Goal: Information Seeking & Learning: Check status

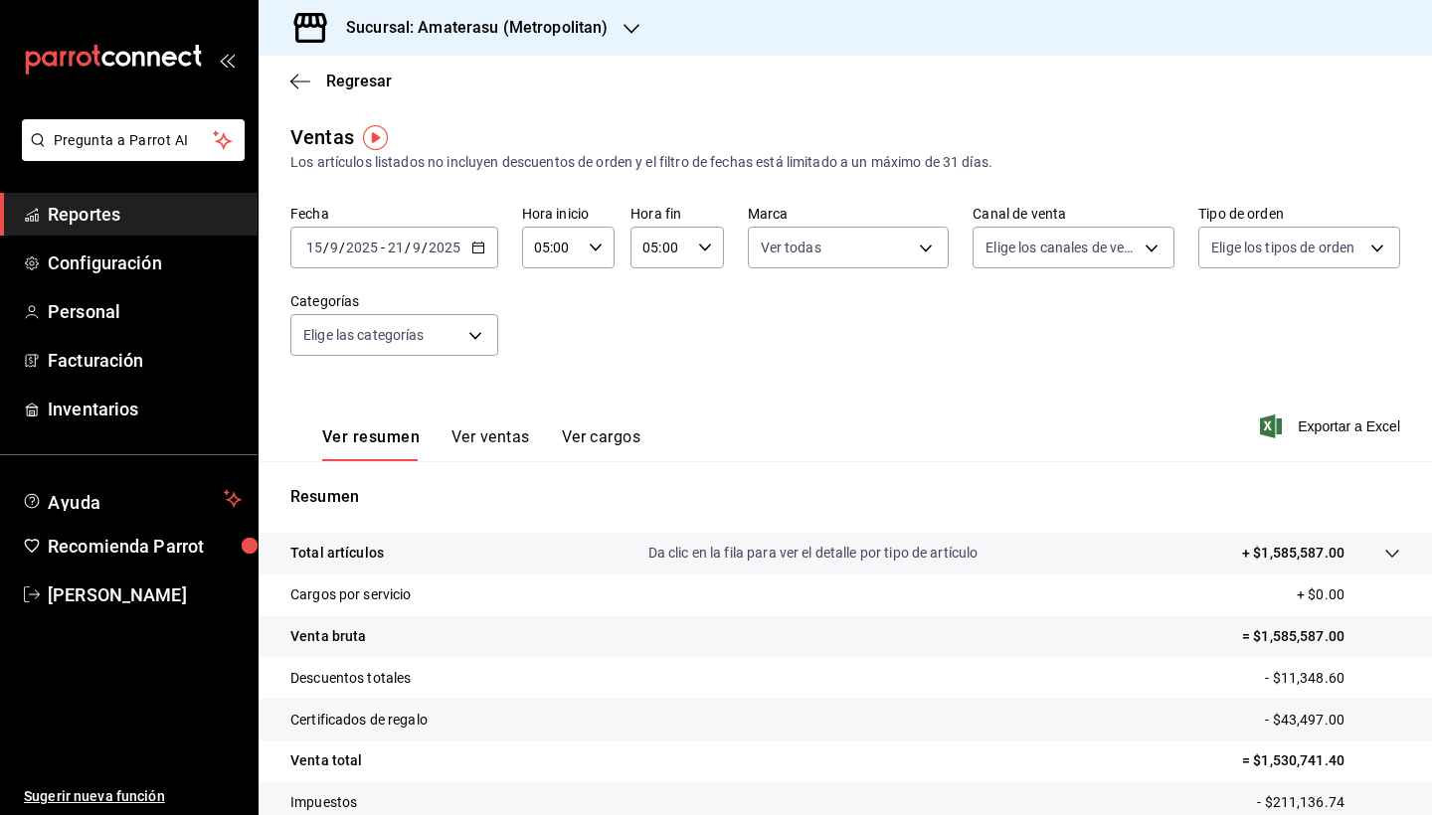
click at [477, 245] on icon "button" at bounding box center [478, 248] width 14 height 14
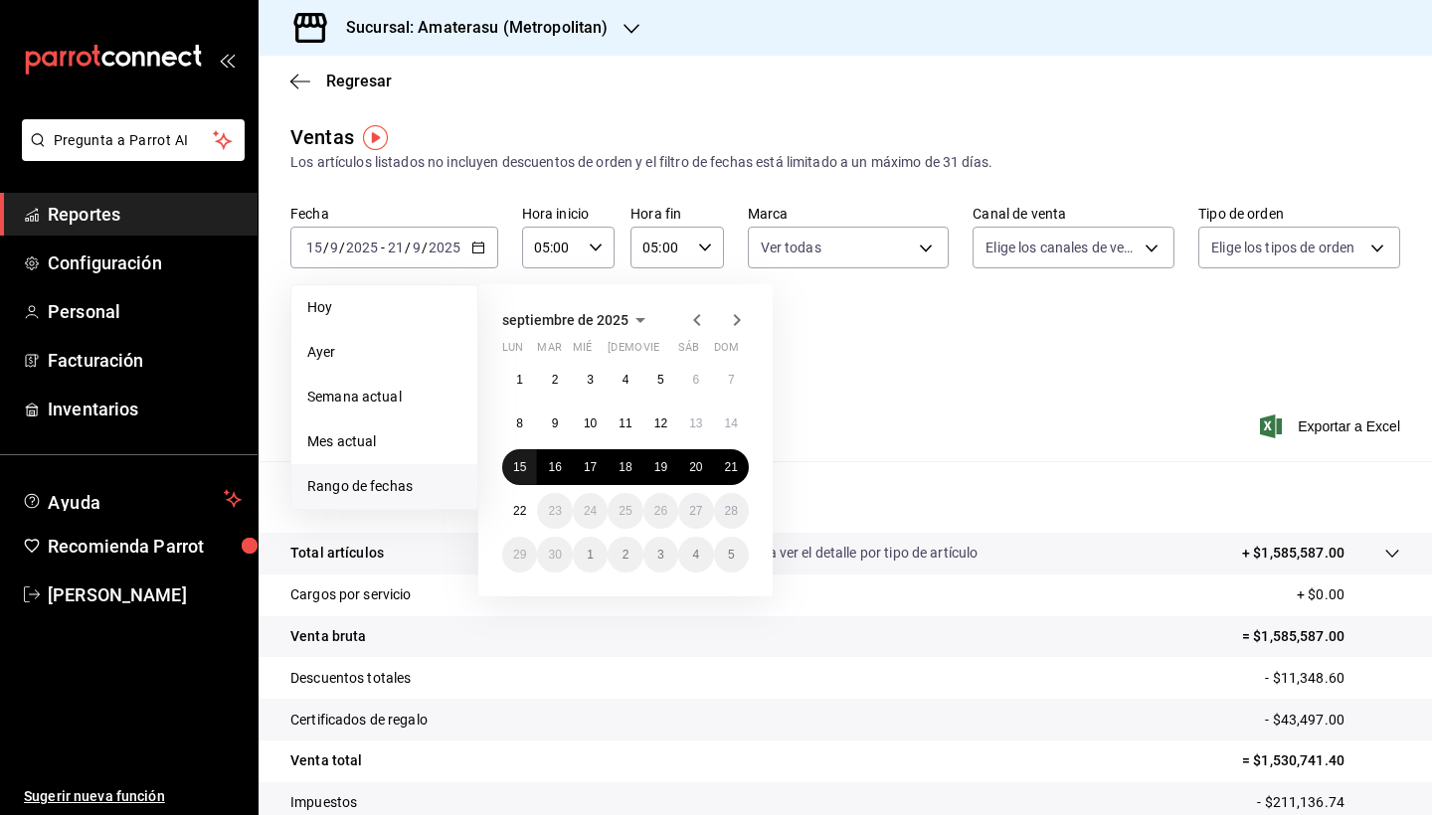
click at [522, 466] on abbr "15" at bounding box center [519, 467] width 13 height 14
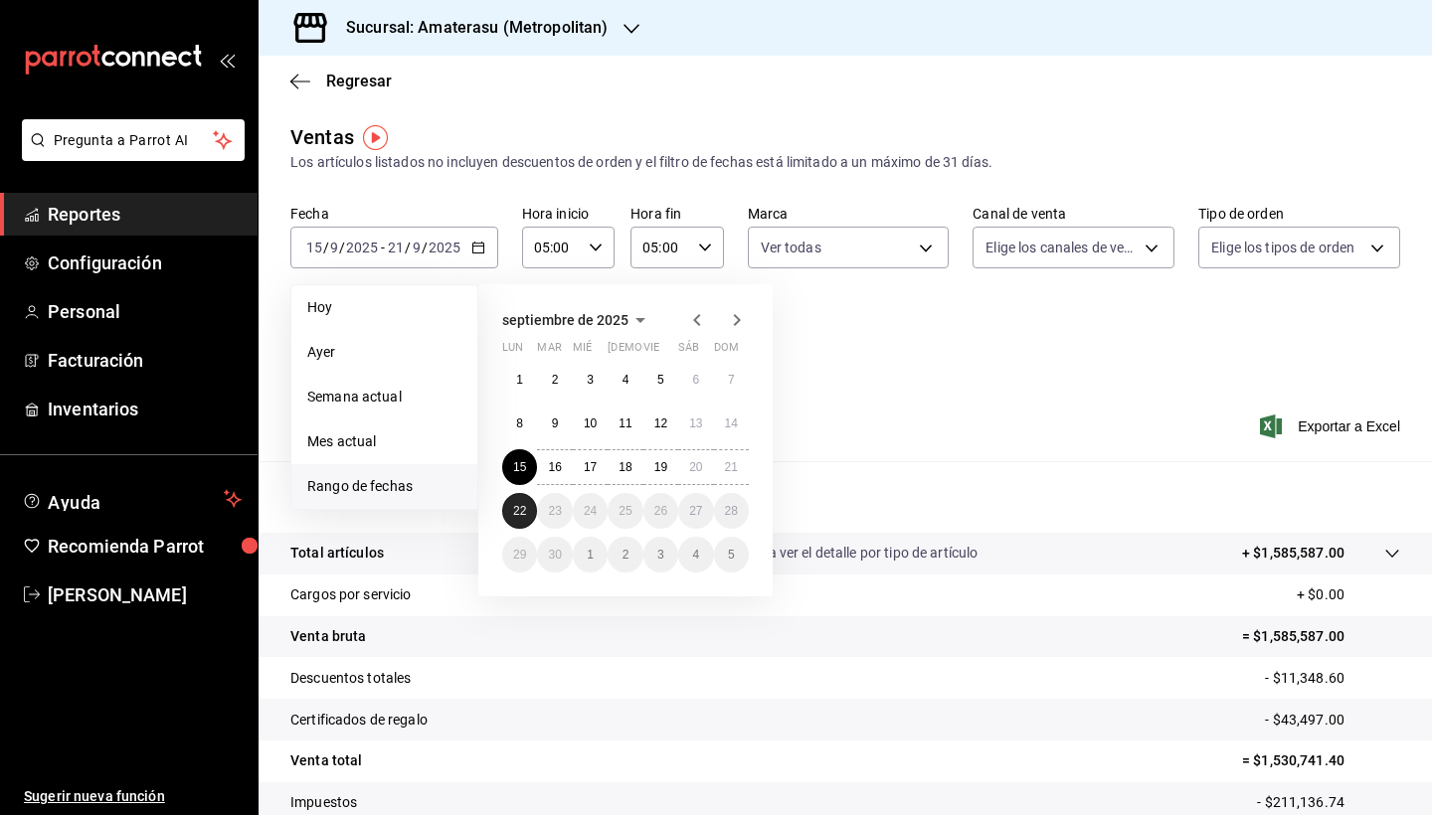
click at [527, 480] on button "22" at bounding box center [519, 511] width 35 height 36
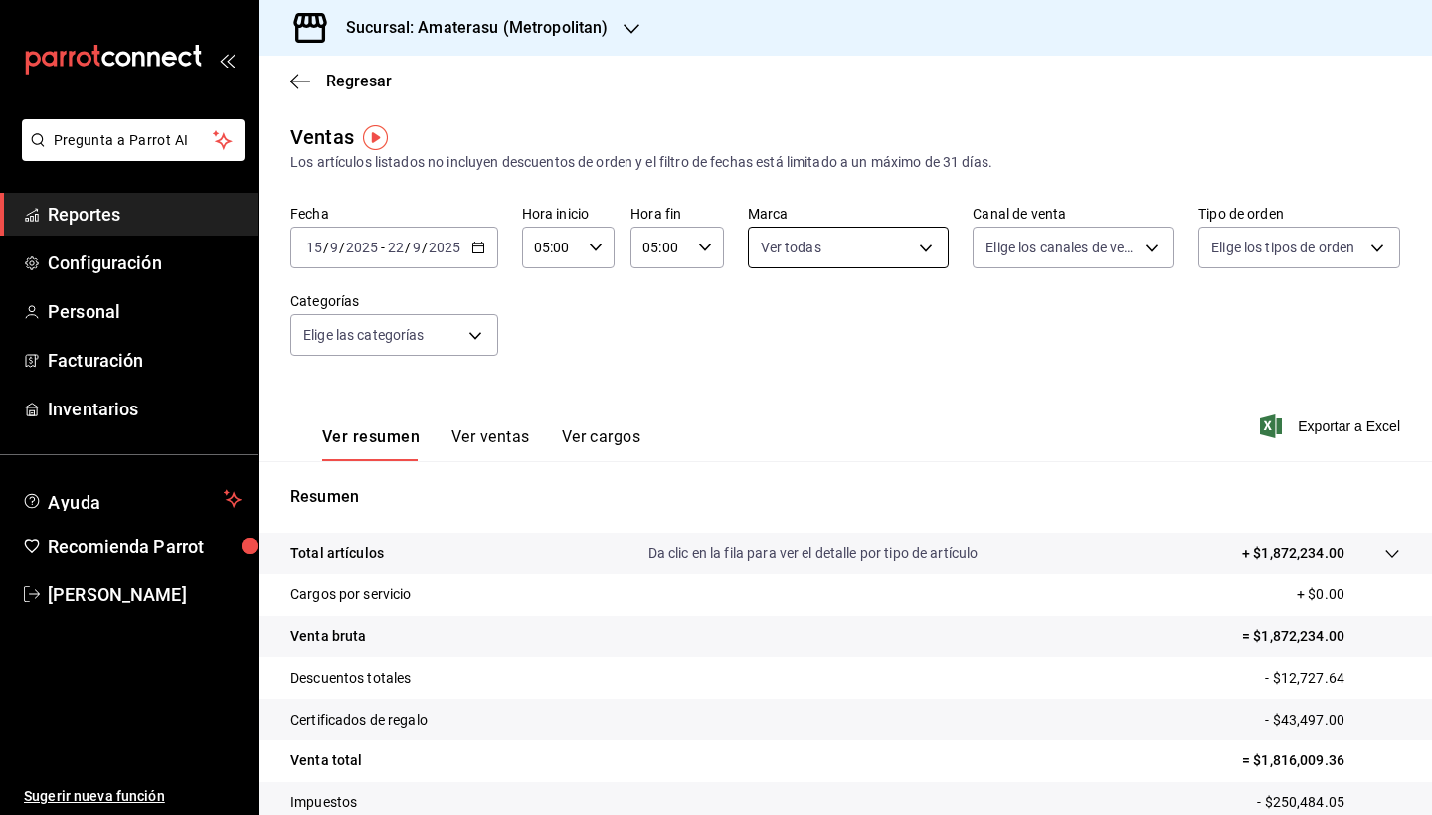
click at [919, 248] on body "Pregunta a Parrot AI Reportes Configuración Personal Facturación Inventarios Ay…" at bounding box center [716, 407] width 1432 height 815
click at [772, 326] on input "checkbox" at bounding box center [769, 325] width 18 height 18
checkbox input "false"
click at [769, 437] on input "checkbox" at bounding box center [769, 437] width 18 height 18
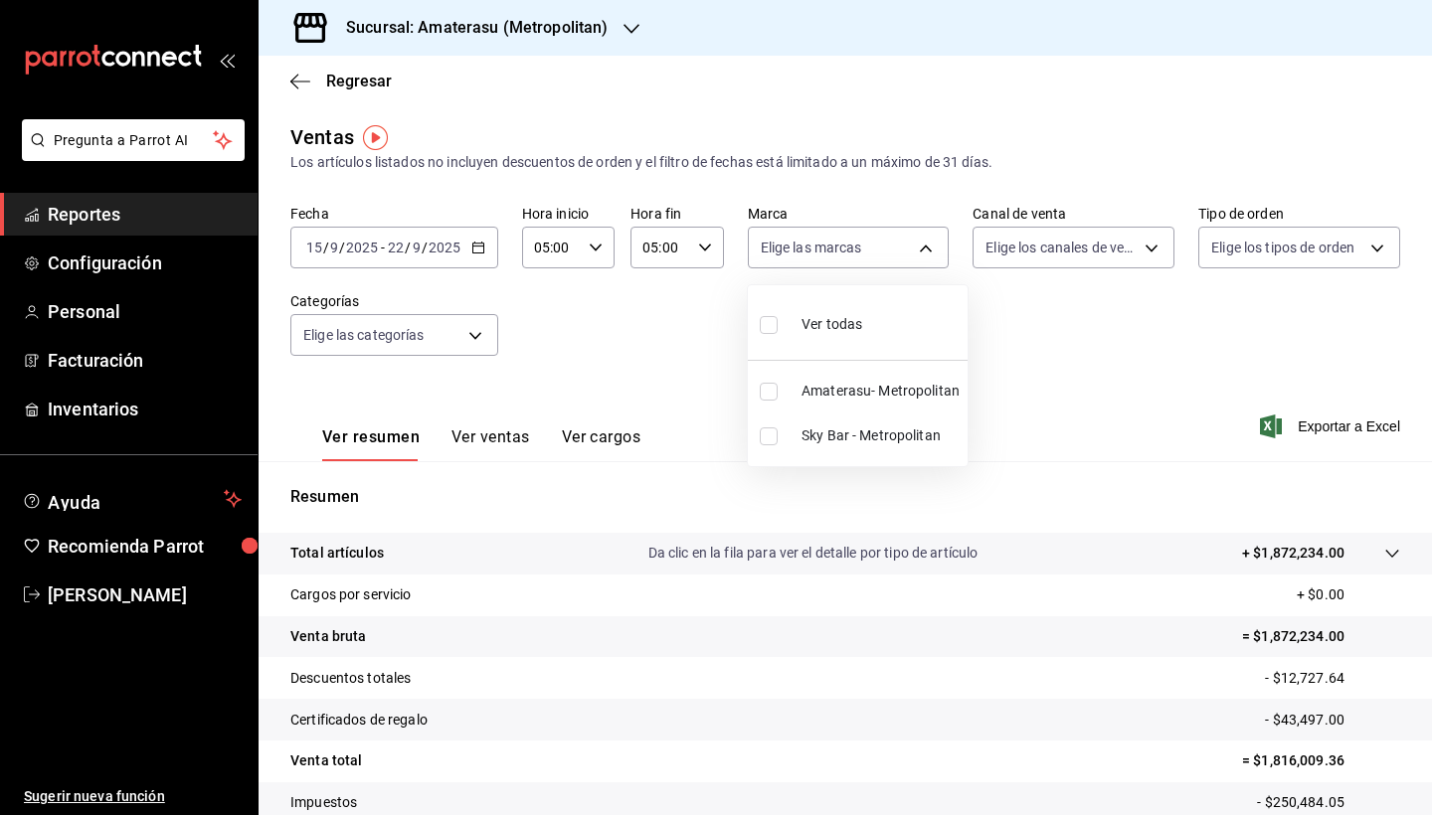
checkbox input "true"
type input "f3afaab8-8c3d-4e49-a299-af9bdf6027b2"
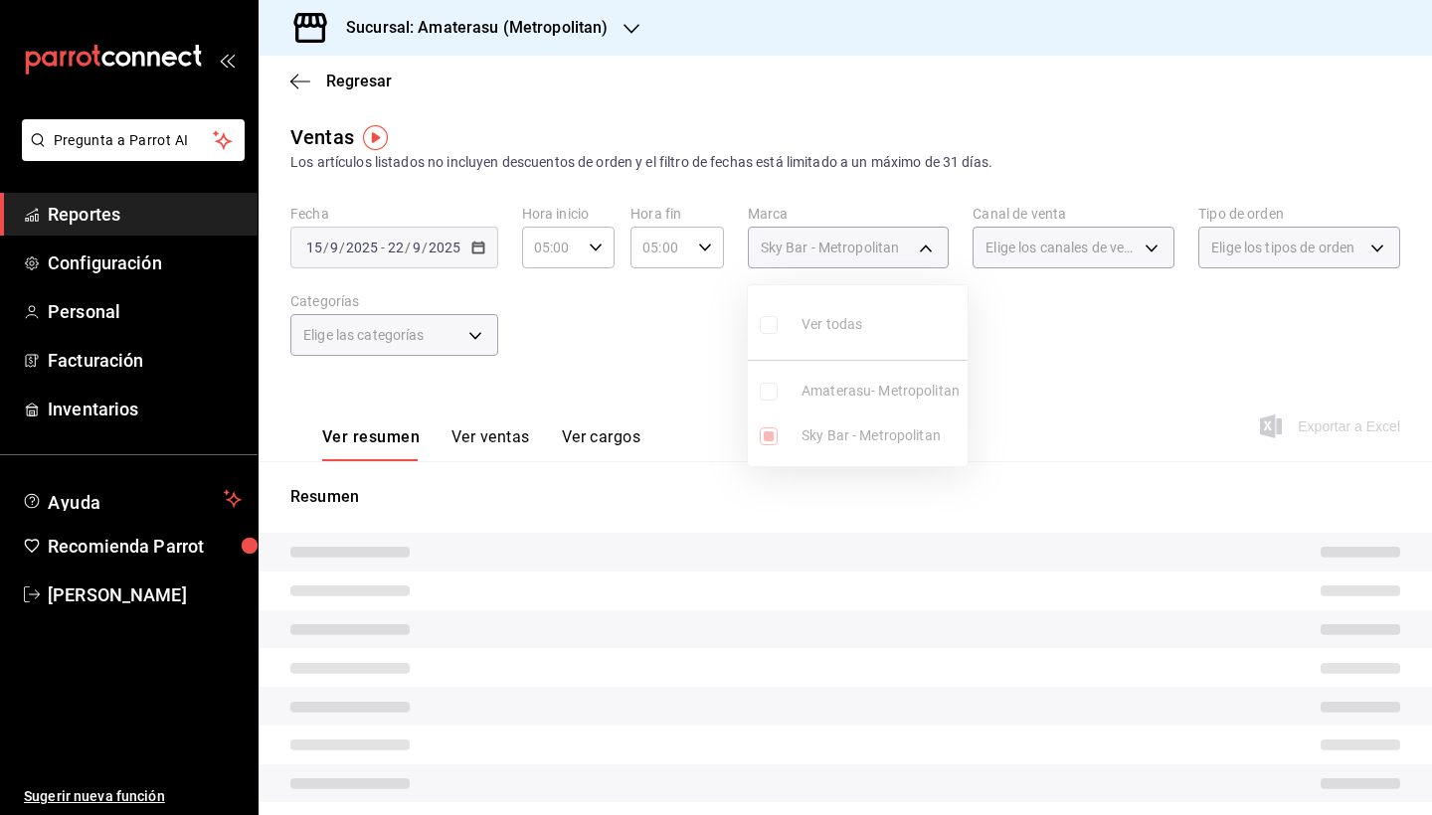
click at [834, 480] on div at bounding box center [716, 407] width 1432 height 815
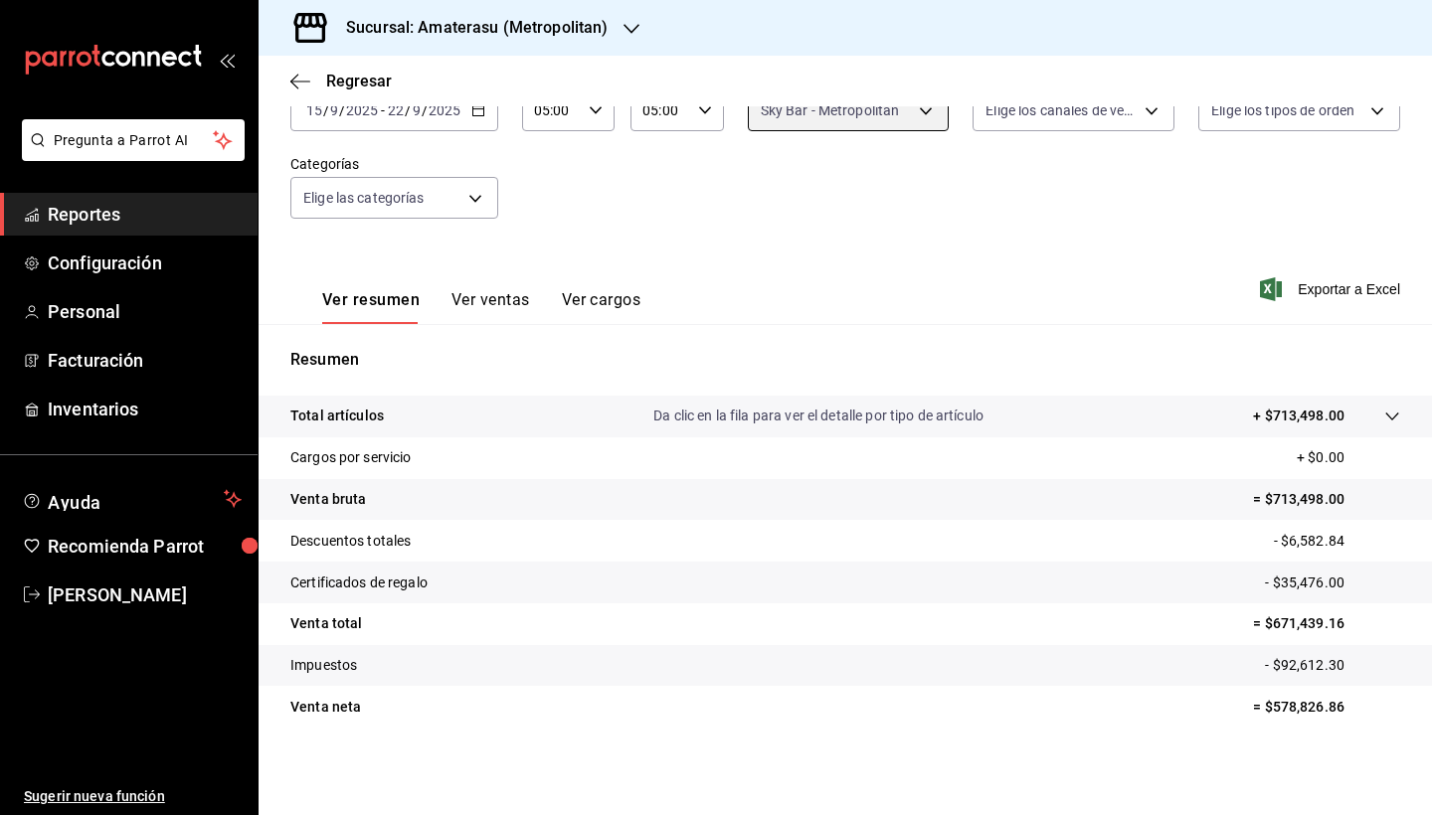
scroll to position [137, 0]
drag, startPoint x: 1259, startPoint y: 706, endPoint x: 1333, endPoint y: 710, distance: 73.7
click at [1329, 480] on p "= $578,826.86" at bounding box center [1326, 707] width 147 height 21
copy p "578,826.86"
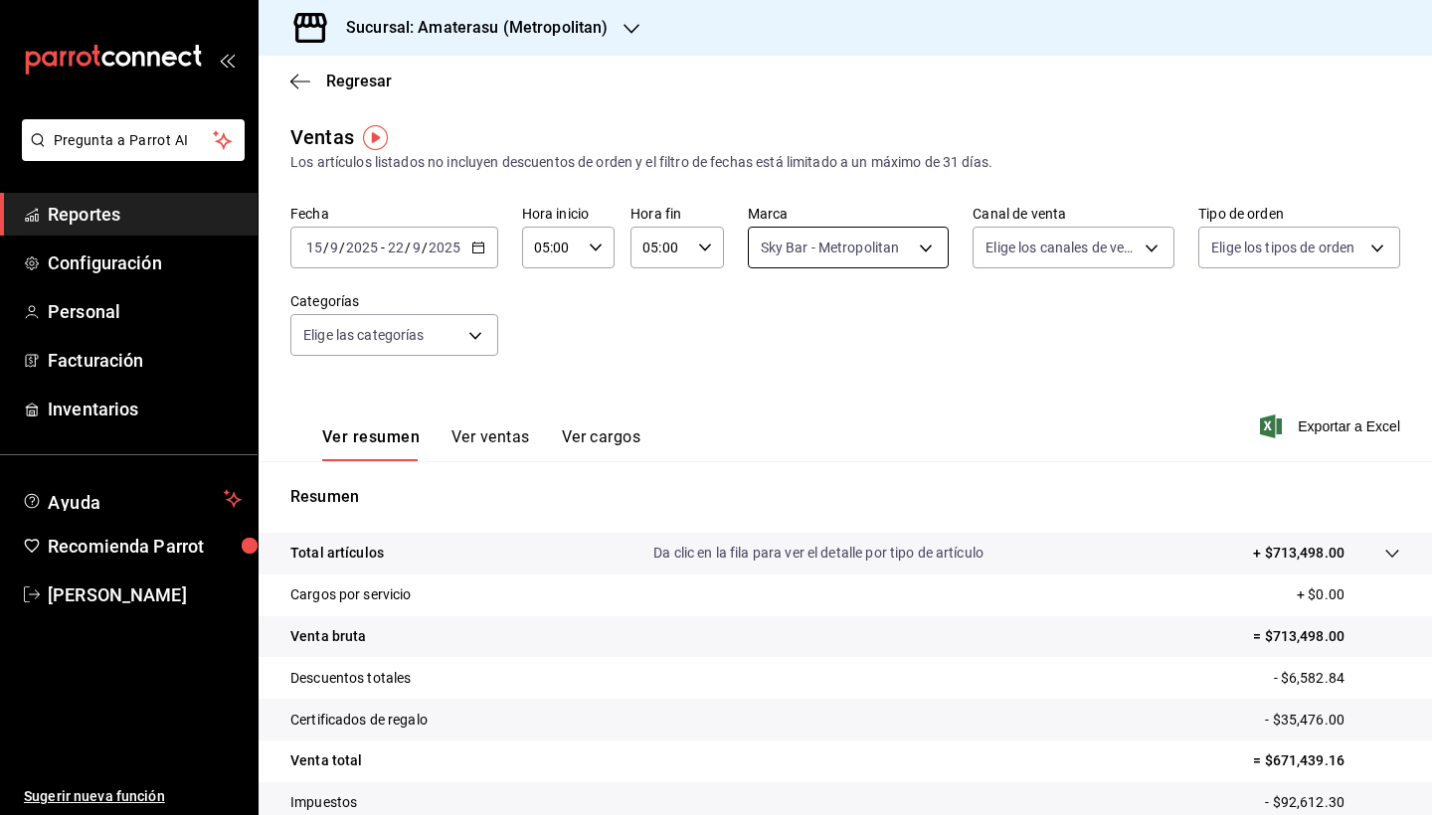
click at [917, 253] on body "Pregunta a Parrot AI Reportes Configuración Personal Facturación Inventarios Ay…" at bounding box center [716, 407] width 1432 height 815
click at [768, 392] on input "checkbox" at bounding box center [765, 392] width 18 height 18
checkbox input "true"
type input "f3afaab8-8c3d-4e49-a299-af9bdf6027b2,e4cd7fcb-d45b-43ae-a99f-ad4ccfcd9032"
checkbox input "true"
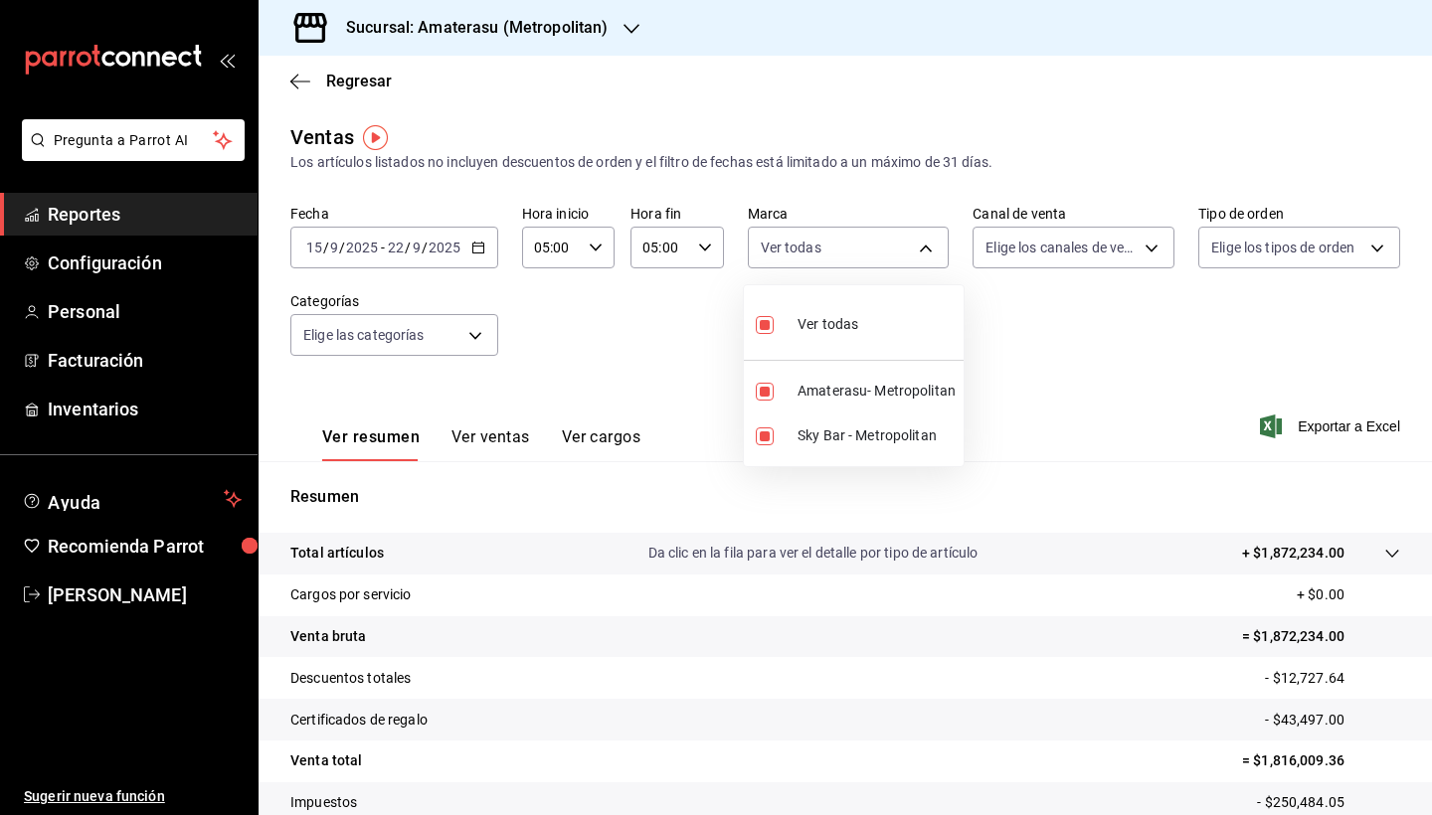
click at [766, 440] on input "checkbox" at bounding box center [765, 437] width 18 height 18
checkbox input "false"
type input "e4cd7fcb-d45b-43ae-a99f-ad4ccfcd9032"
checkbox input "false"
click at [1012, 480] on div at bounding box center [716, 407] width 1432 height 815
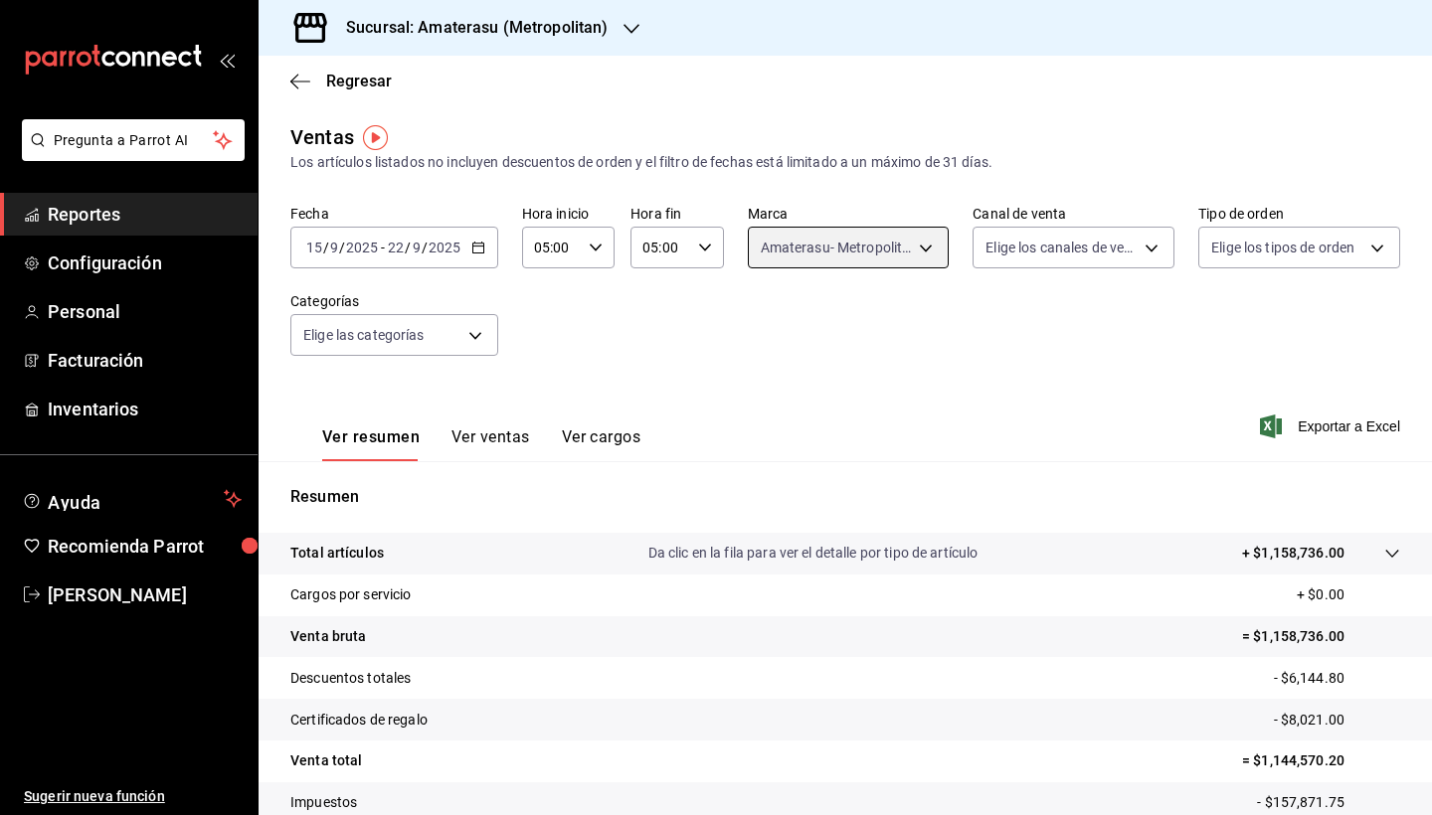
scroll to position [137, 0]
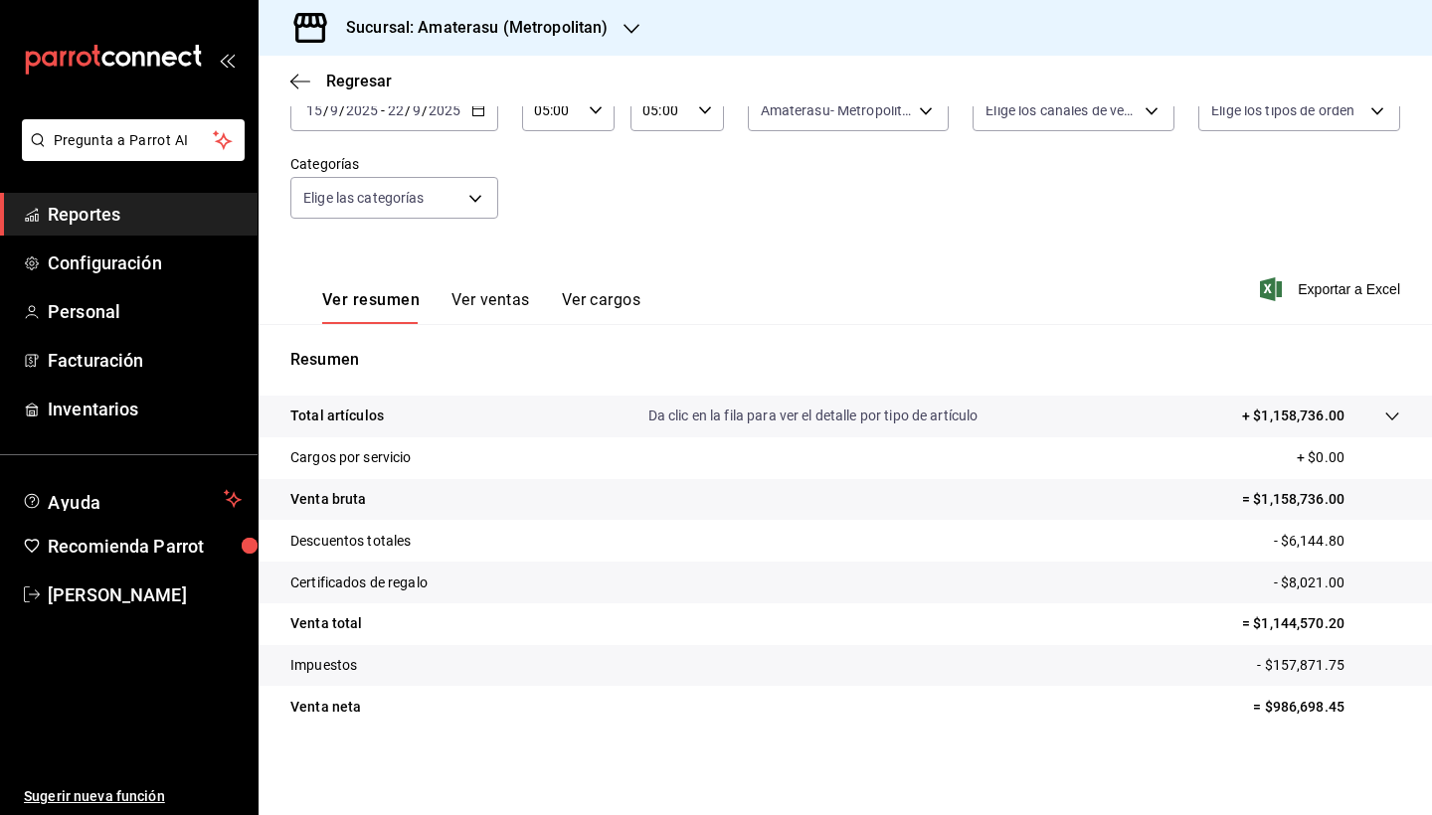
click at [1326, 480] on p "= $986,698.45" at bounding box center [1326, 707] width 147 height 21
drag, startPoint x: 1294, startPoint y: 705, endPoint x: 1317, endPoint y: 705, distance: 22.9
click at [1316, 480] on p "= $986,698.45" at bounding box center [1326, 707] width 147 height 21
click at [1321, 480] on p "= $986,698.45" at bounding box center [1326, 707] width 147 height 21
click at [1270, 480] on p "= $986,698.45" at bounding box center [1326, 707] width 147 height 21
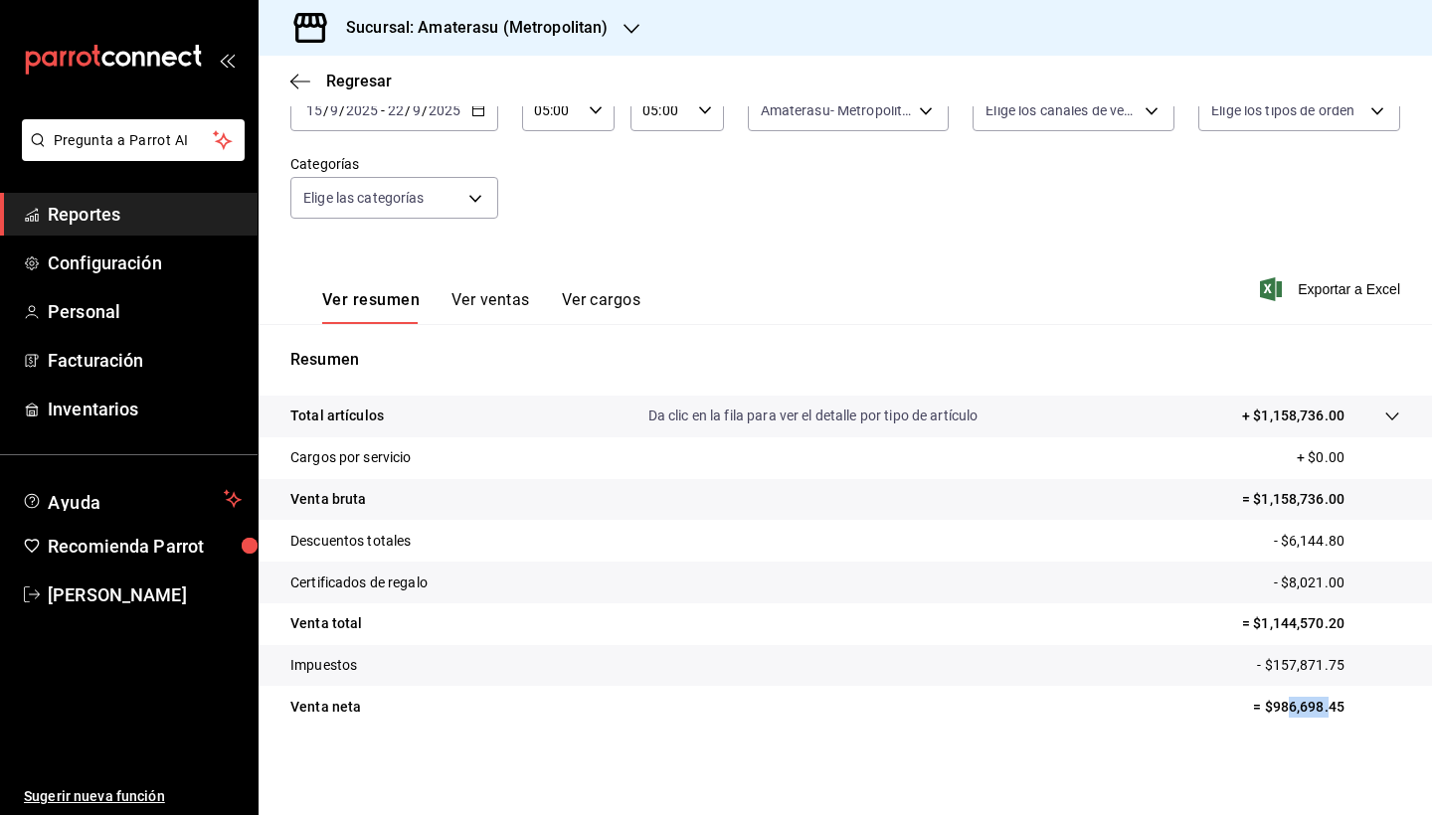
drag, startPoint x: 1274, startPoint y: 704, endPoint x: 1317, endPoint y: 704, distance: 42.8
click at [1317, 480] on p "= $986,698.45" at bounding box center [1326, 707] width 147 height 21
click at [1258, 480] on p "= $986,698.45" at bounding box center [1326, 707] width 147 height 21
click at [1271, 480] on p "= $986,698.45" at bounding box center [1326, 707] width 147 height 21
drag, startPoint x: 1277, startPoint y: 705, endPoint x: 1324, endPoint y: 706, distance: 46.8
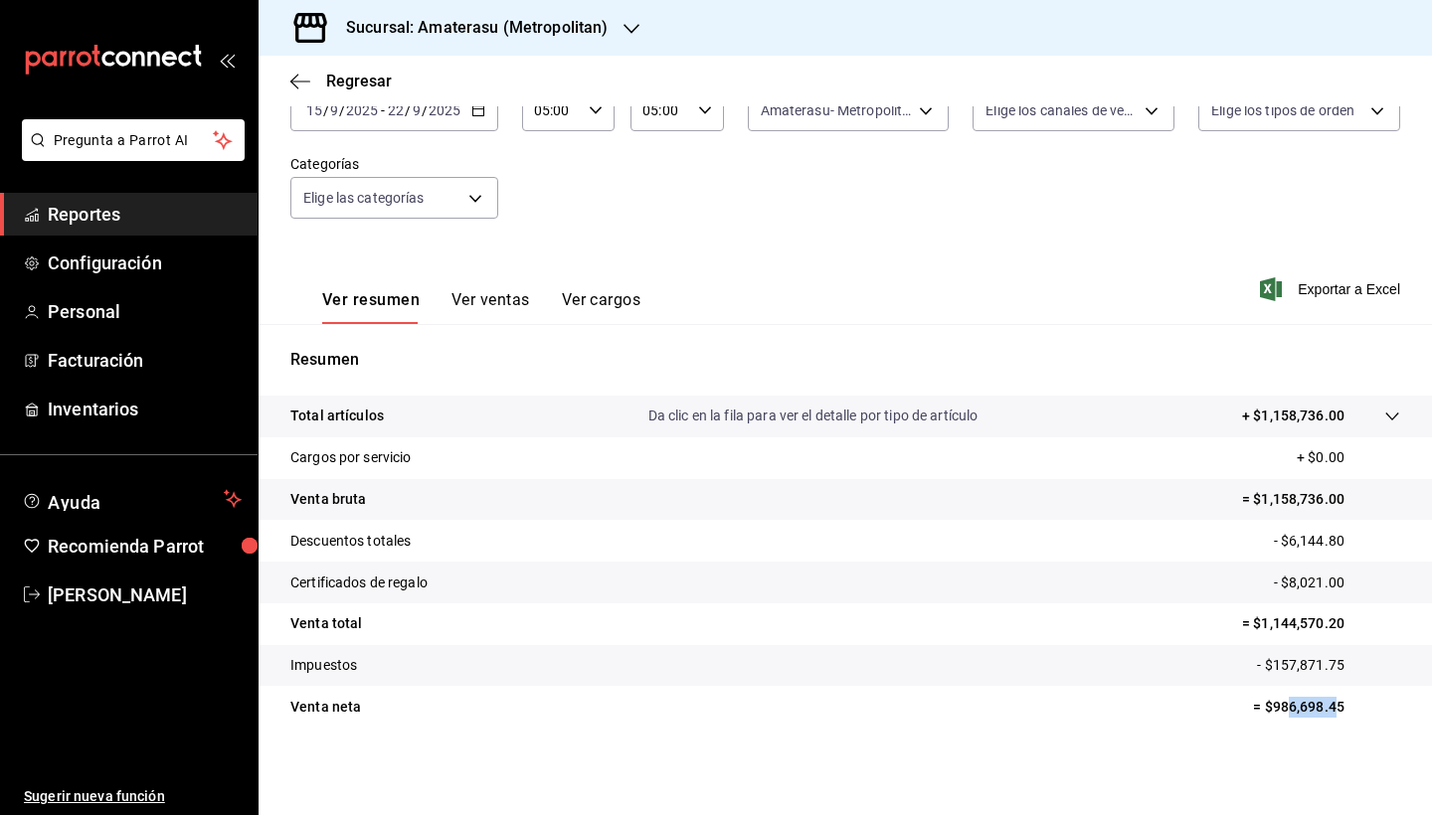
click at [1324, 480] on p "= $986,698.45" at bounding box center [1326, 707] width 147 height 21
drag, startPoint x: 1331, startPoint y: 707, endPoint x: 1260, endPoint y: 708, distance: 70.6
click at [1260, 480] on p "= $986,698.45" at bounding box center [1326, 707] width 147 height 21
copy p "986,698.45"
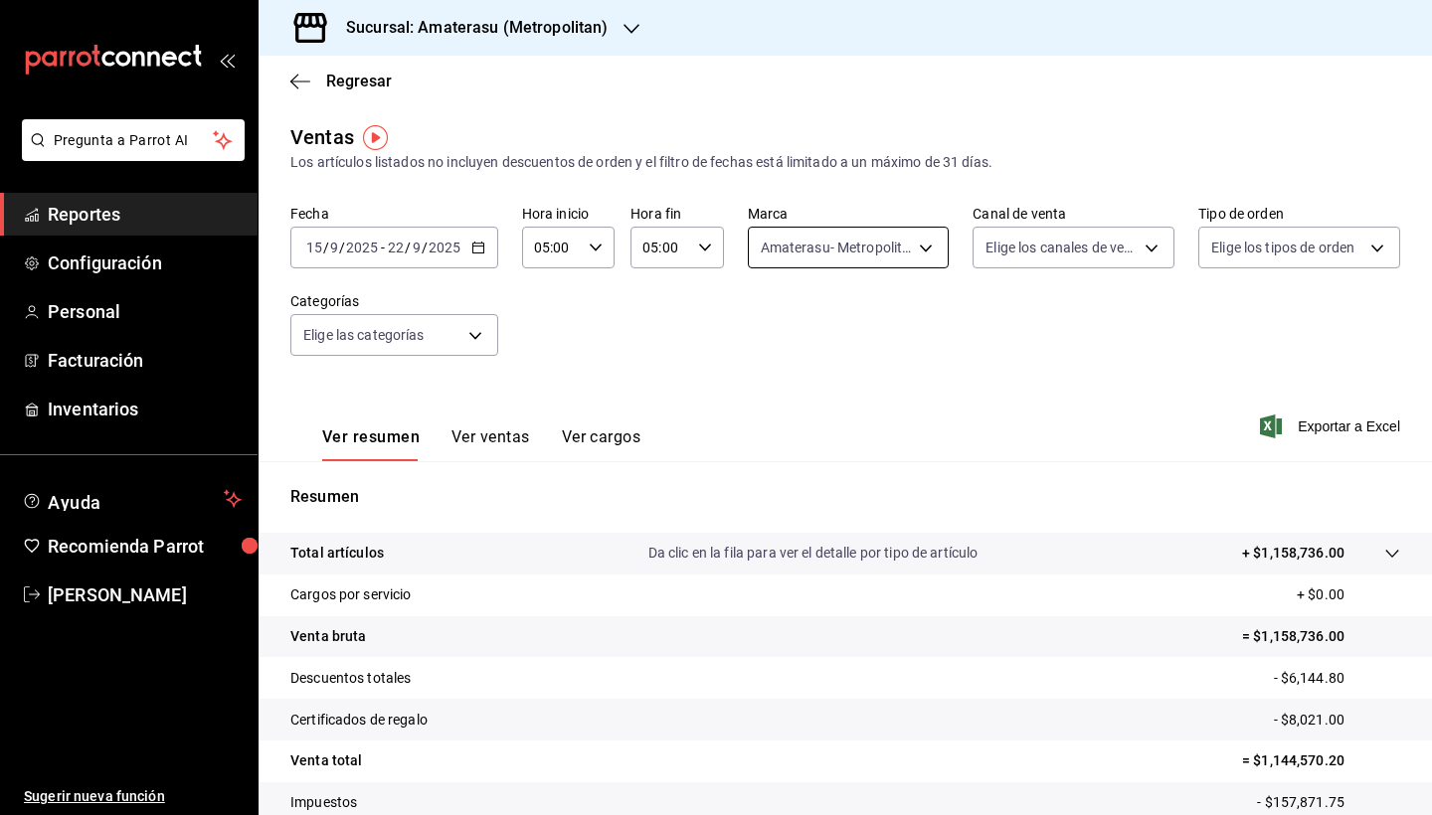
click at [929, 251] on body "Pregunta a Parrot AI Reportes Configuración Personal Facturación Inventarios Ay…" at bounding box center [716, 407] width 1432 height 815
click at [762, 322] on input "checkbox" at bounding box center [765, 325] width 18 height 18
checkbox input "true"
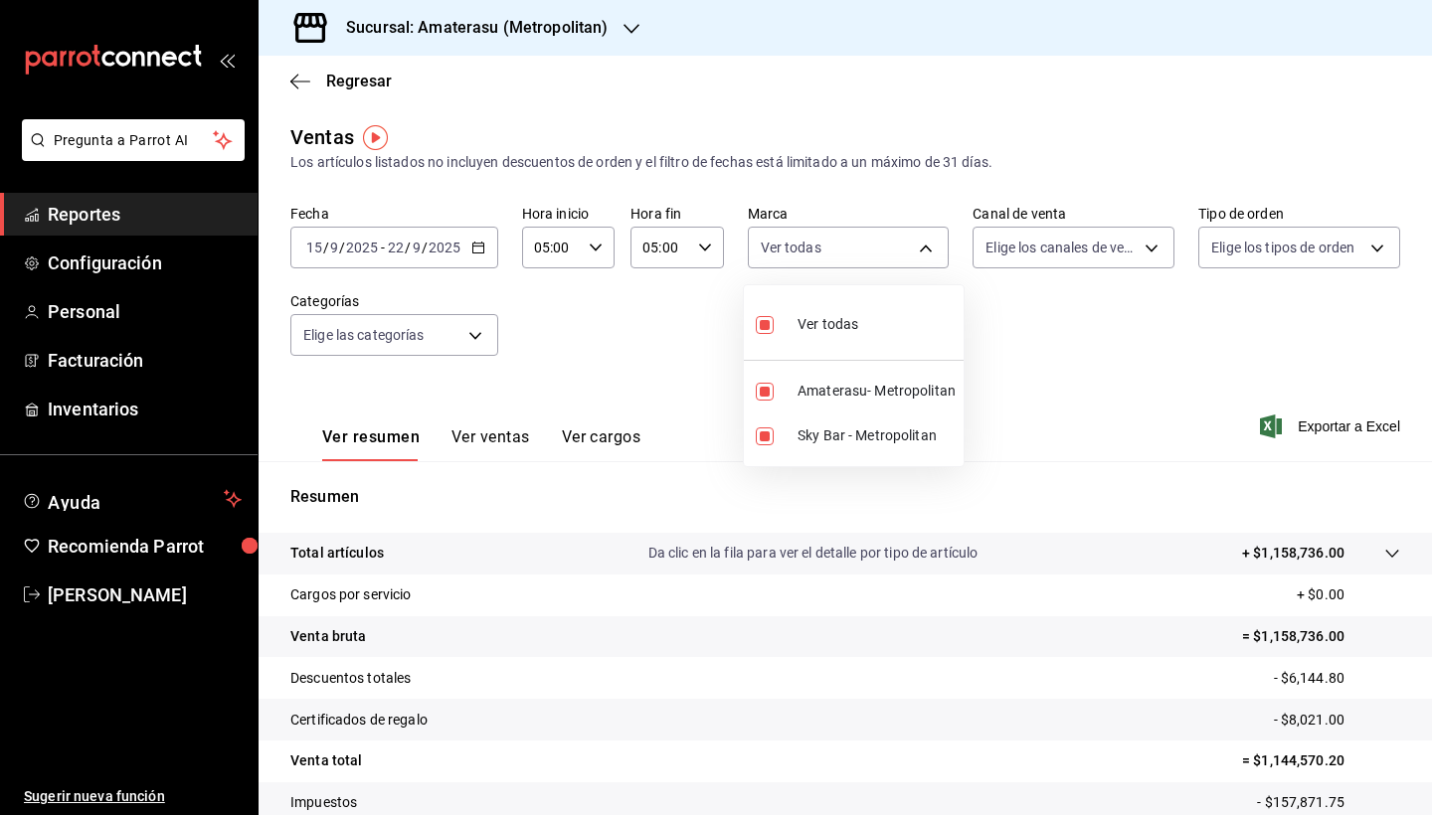
type input "e4cd7fcb-d45b-43ae-a99f-ad4ccfcd9032,f3afaab8-8c3d-4e49-a299-af9bdf6027b2"
checkbox input "true"
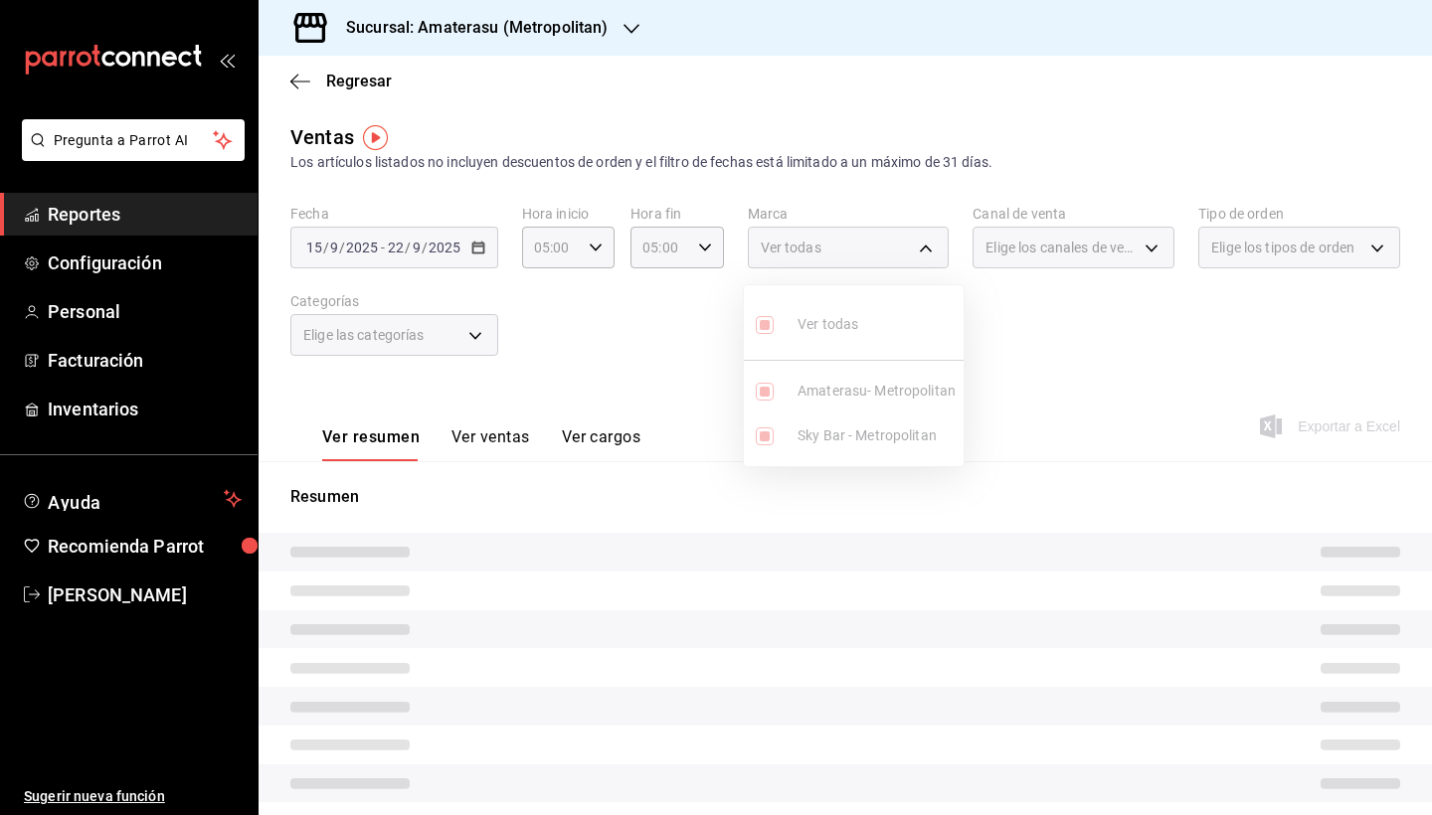
click at [1030, 480] on div at bounding box center [716, 407] width 1432 height 815
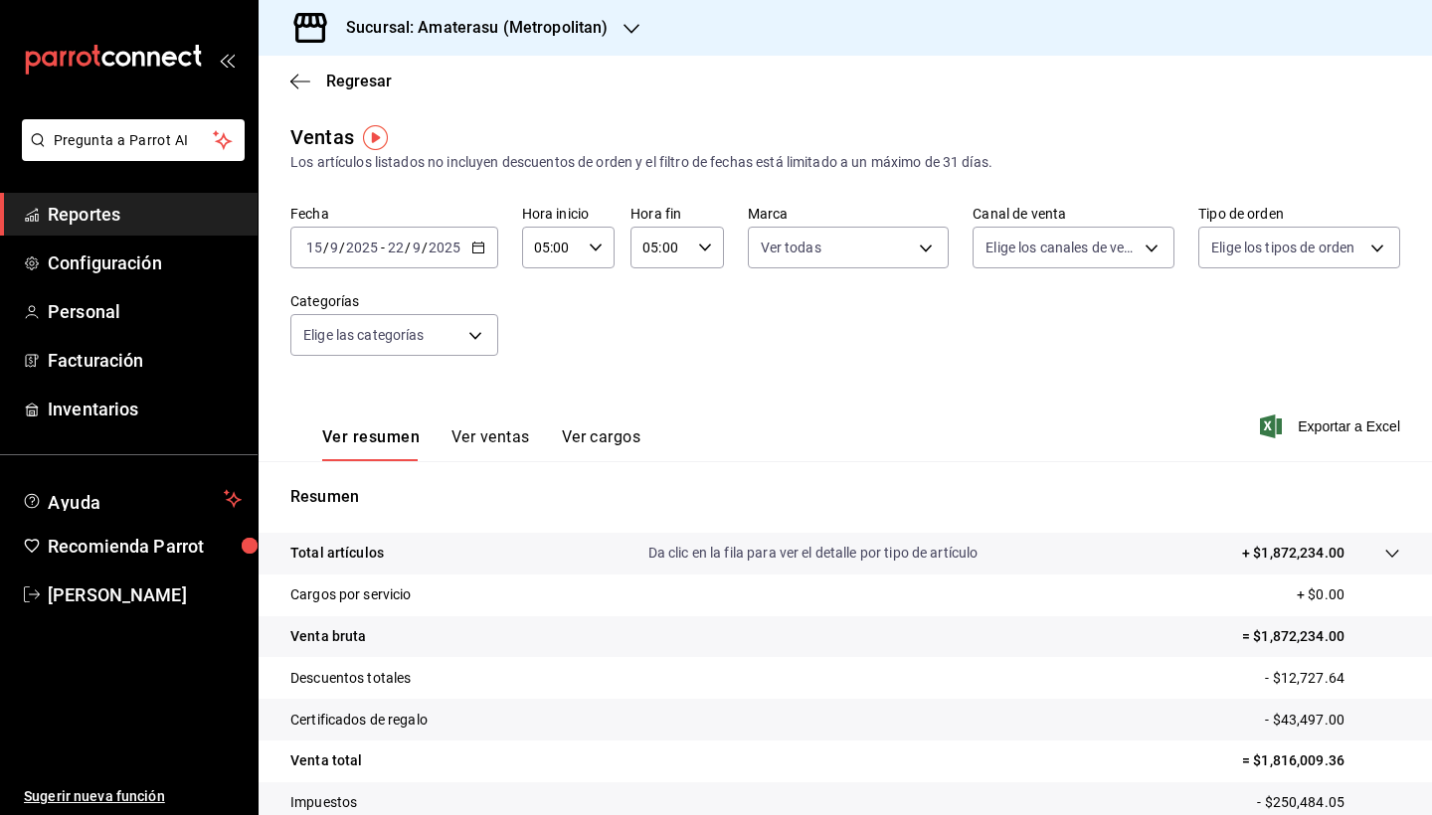
scroll to position [137, 0]
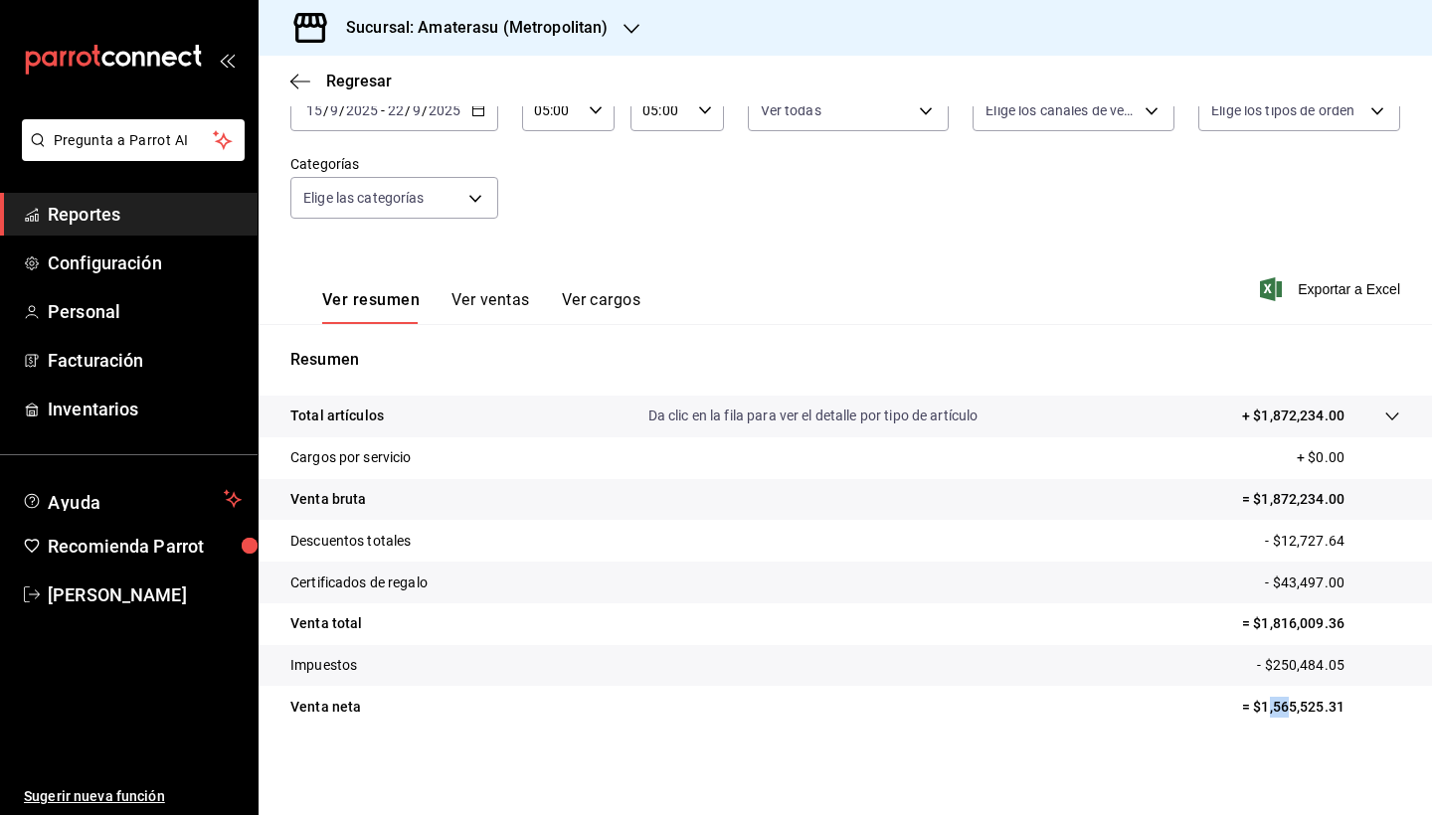
drag, startPoint x: 1262, startPoint y: 708, endPoint x: 1277, endPoint y: 708, distance: 14.9
click at [1277, 480] on p "= $1,565,525.31" at bounding box center [1321, 707] width 158 height 21
drag, startPoint x: 1246, startPoint y: 709, endPoint x: 1333, endPoint y: 708, distance: 86.5
click at [1329, 480] on p "= $1,565,525.31" at bounding box center [1321, 707] width 158 height 21
copy p "1,565,525.31"
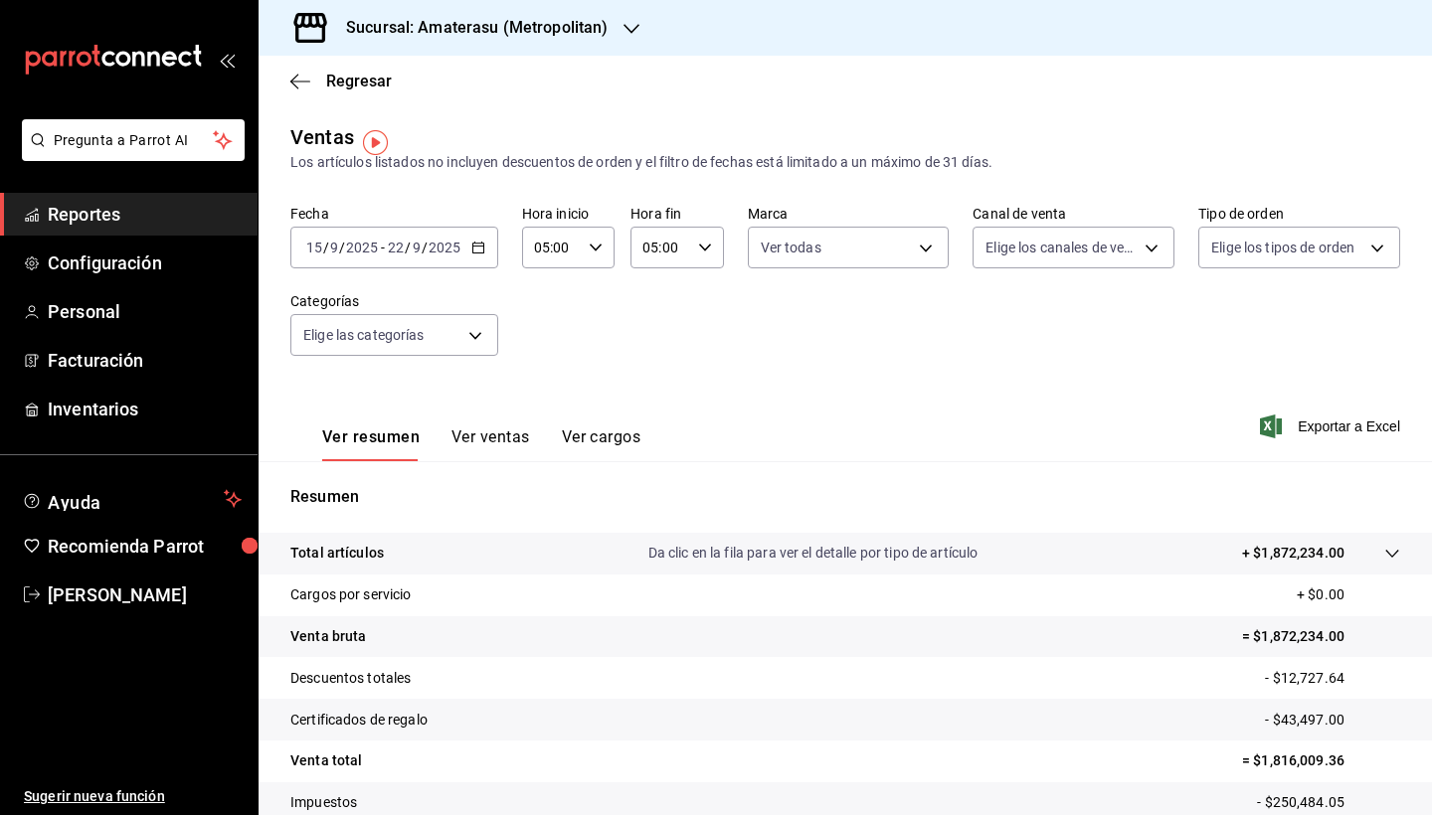
scroll to position [0, 0]
click at [660, 353] on div "Fecha [DATE] [DATE] - [DATE] [DATE] Hora inicio 05:00 Hora inicio Hora fin 05:0…" at bounding box center [845, 292] width 1110 height 175
click at [929, 252] on body "Pregunta a Parrot AI Reportes Configuración Personal Facturación Inventarios Ay…" at bounding box center [716, 407] width 1432 height 815
click at [773, 317] on input "checkbox" at bounding box center [769, 325] width 18 height 18
checkbox input "false"
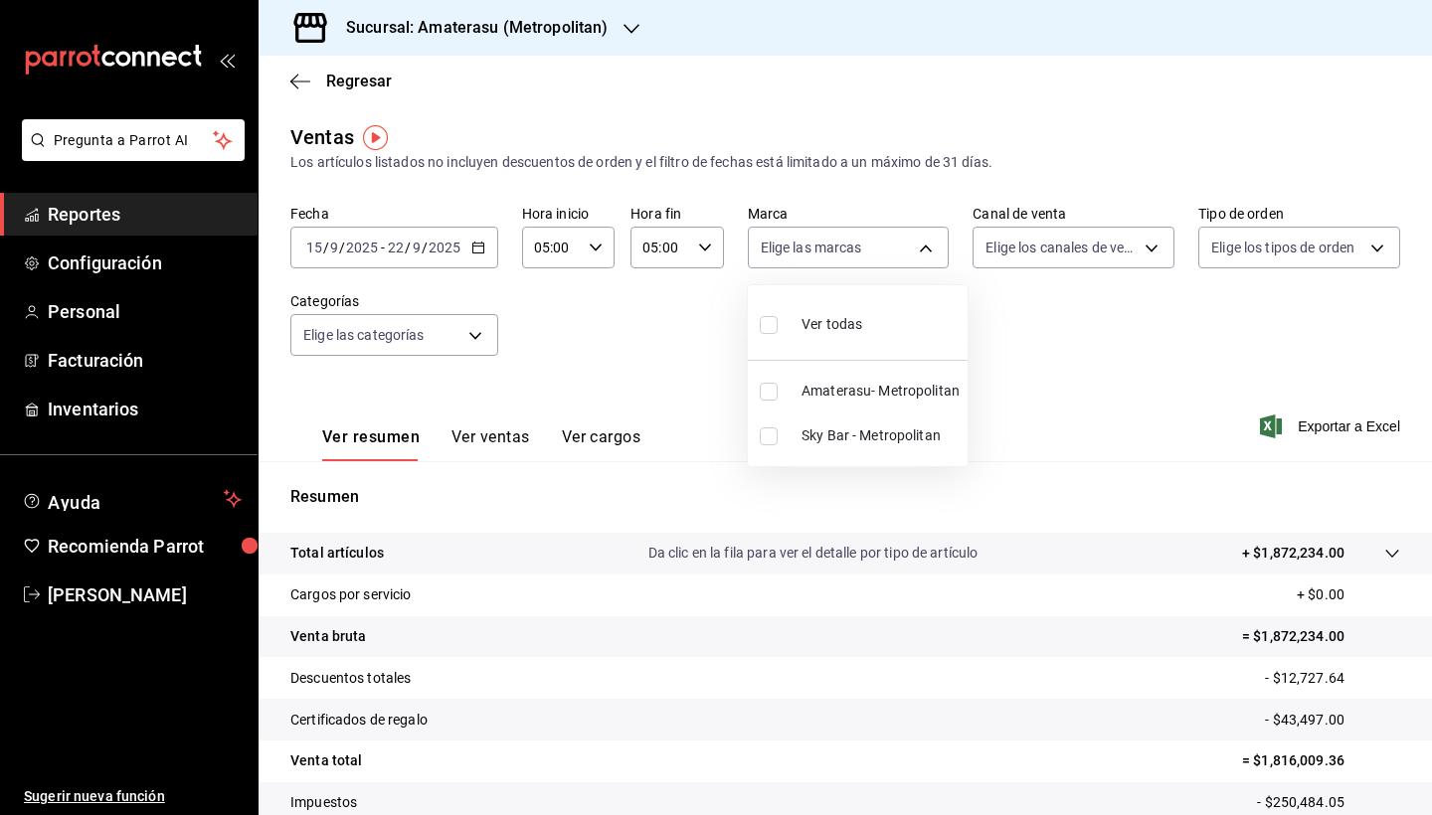
checkbox input "false"
click at [774, 387] on input "checkbox" at bounding box center [769, 392] width 18 height 18
checkbox input "true"
type input "e4cd7fcb-d45b-43ae-a99f-ad4ccfcd9032"
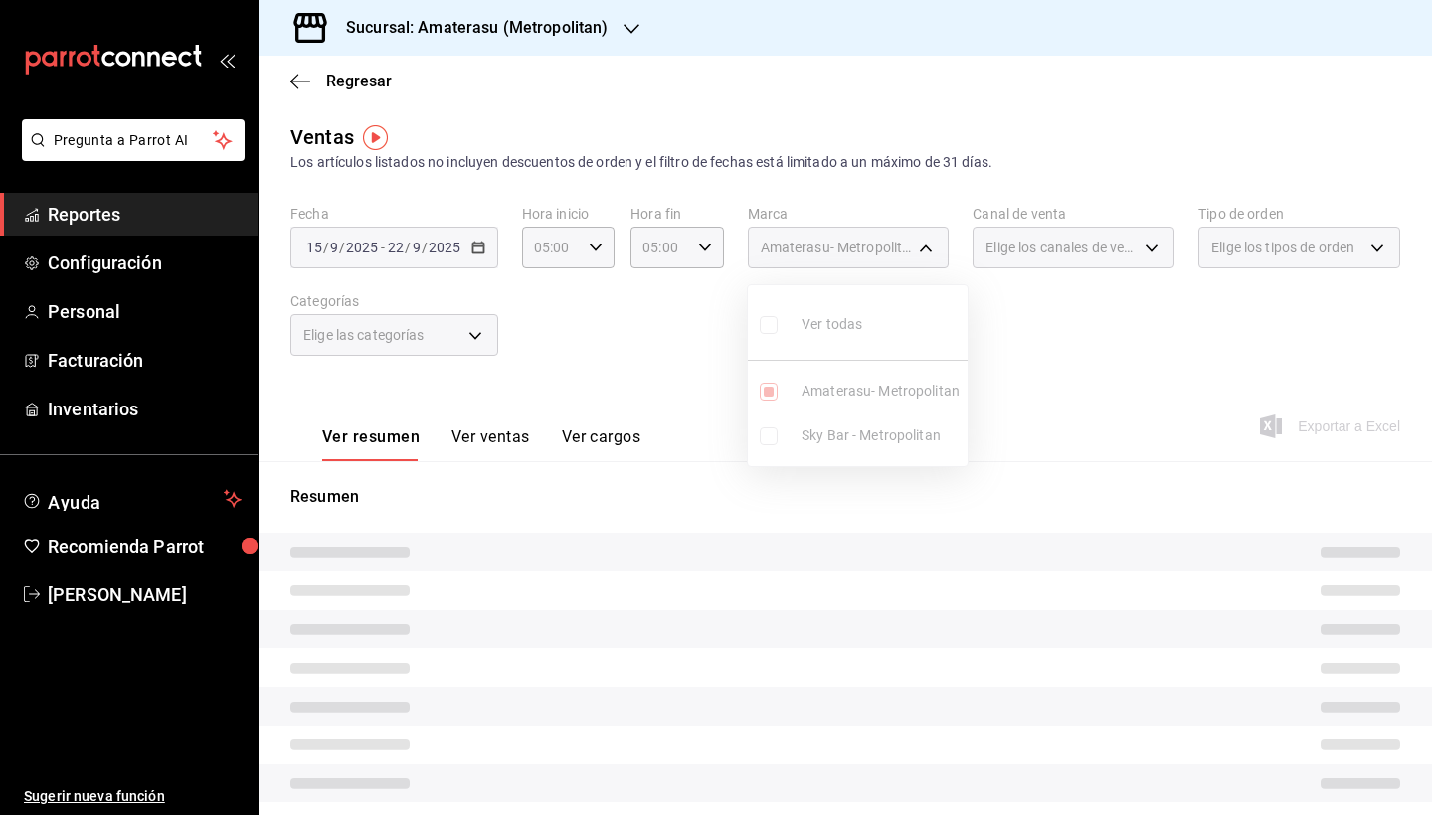
click at [1105, 480] on div at bounding box center [716, 407] width 1432 height 815
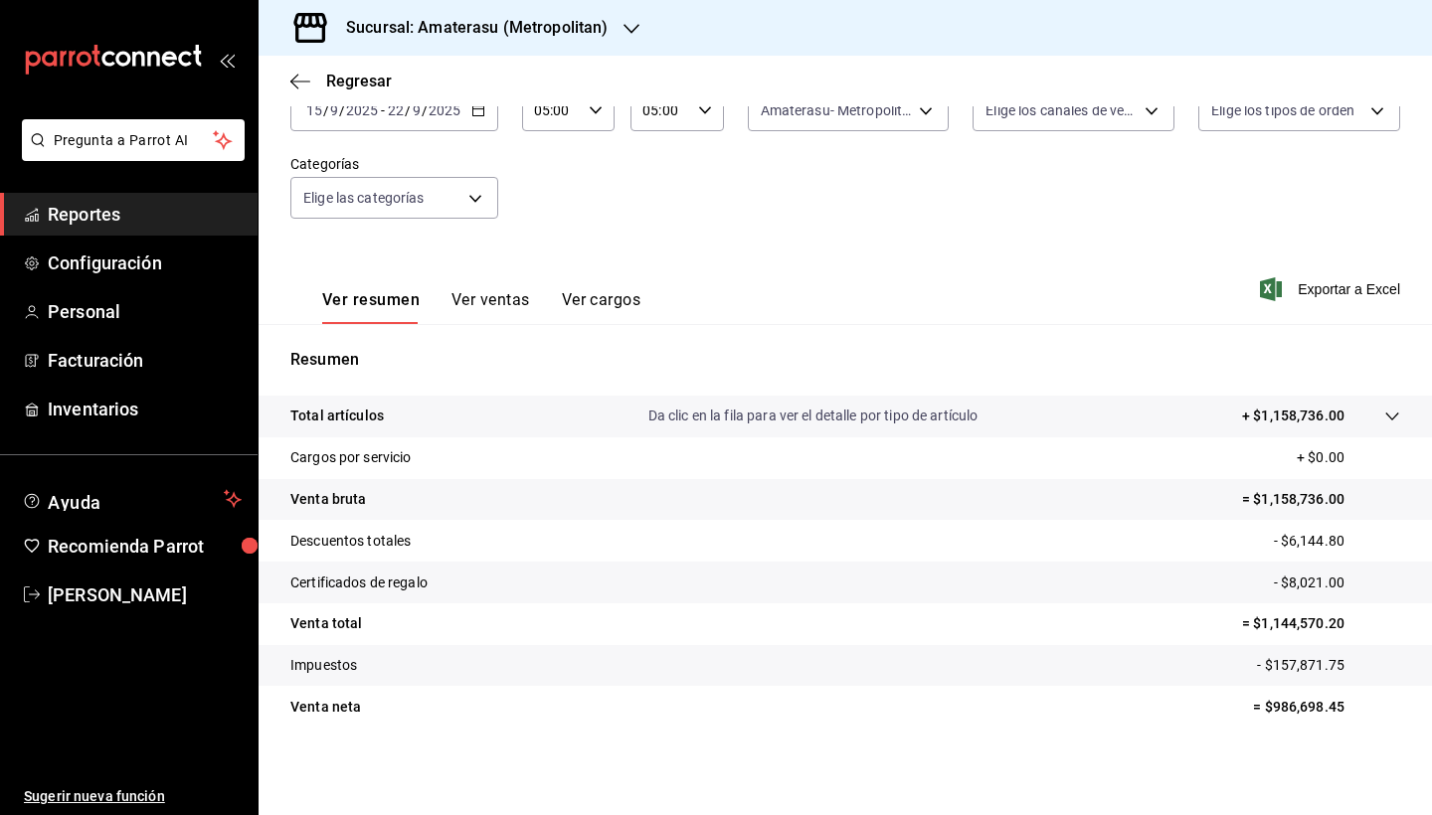
scroll to position [137, 0]
click at [1329, 408] on div at bounding box center [1373, 416] width 56 height 21
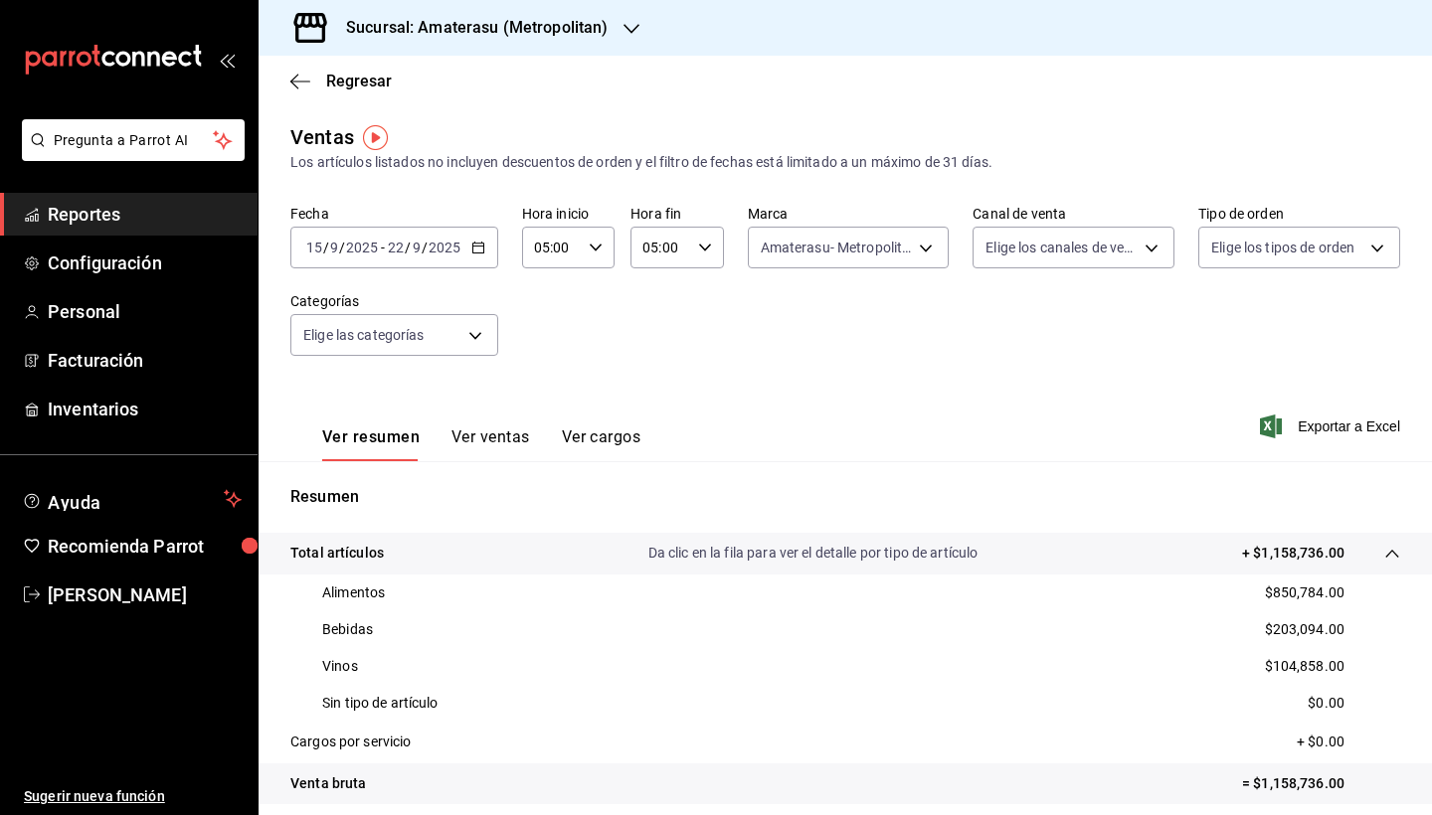
scroll to position [0, 0]
click at [934, 253] on body "Pregunta a Parrot AI Reportes Configuración Personal Facturación Inventarios Ay…" at bounding box center [716, 407] width 1432 height 815
click at [767, 429] on input "checkbox" at bounding box center [769, 437] width 18 height 18
checkbox input "true"
type input "e4cd7fcb-d45b-43ae-a99f-ad4ccfcd9032,f3afaab8-8c3d-4e49-a299-af9bdf6027b2"
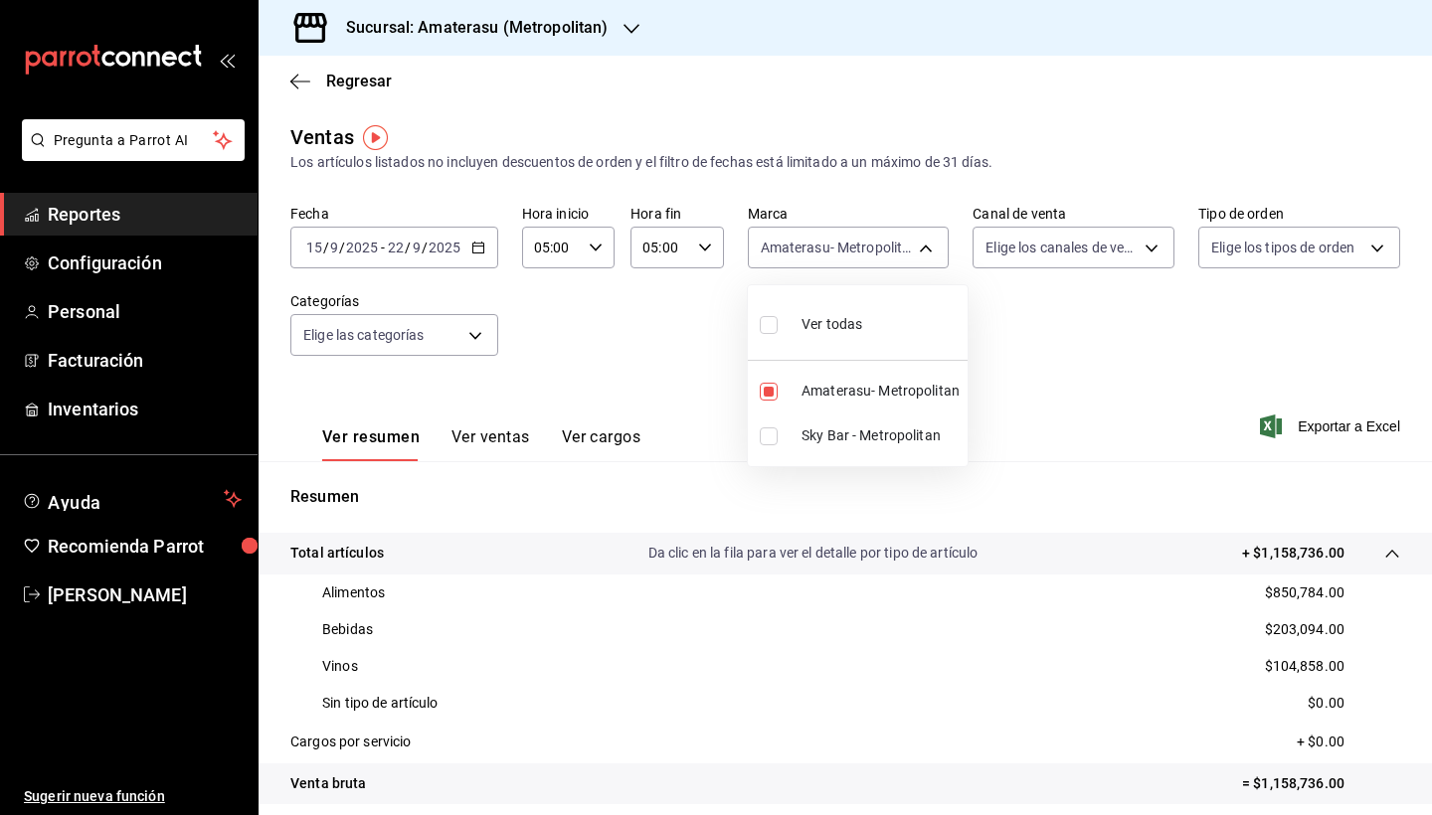
checkbox input "true"
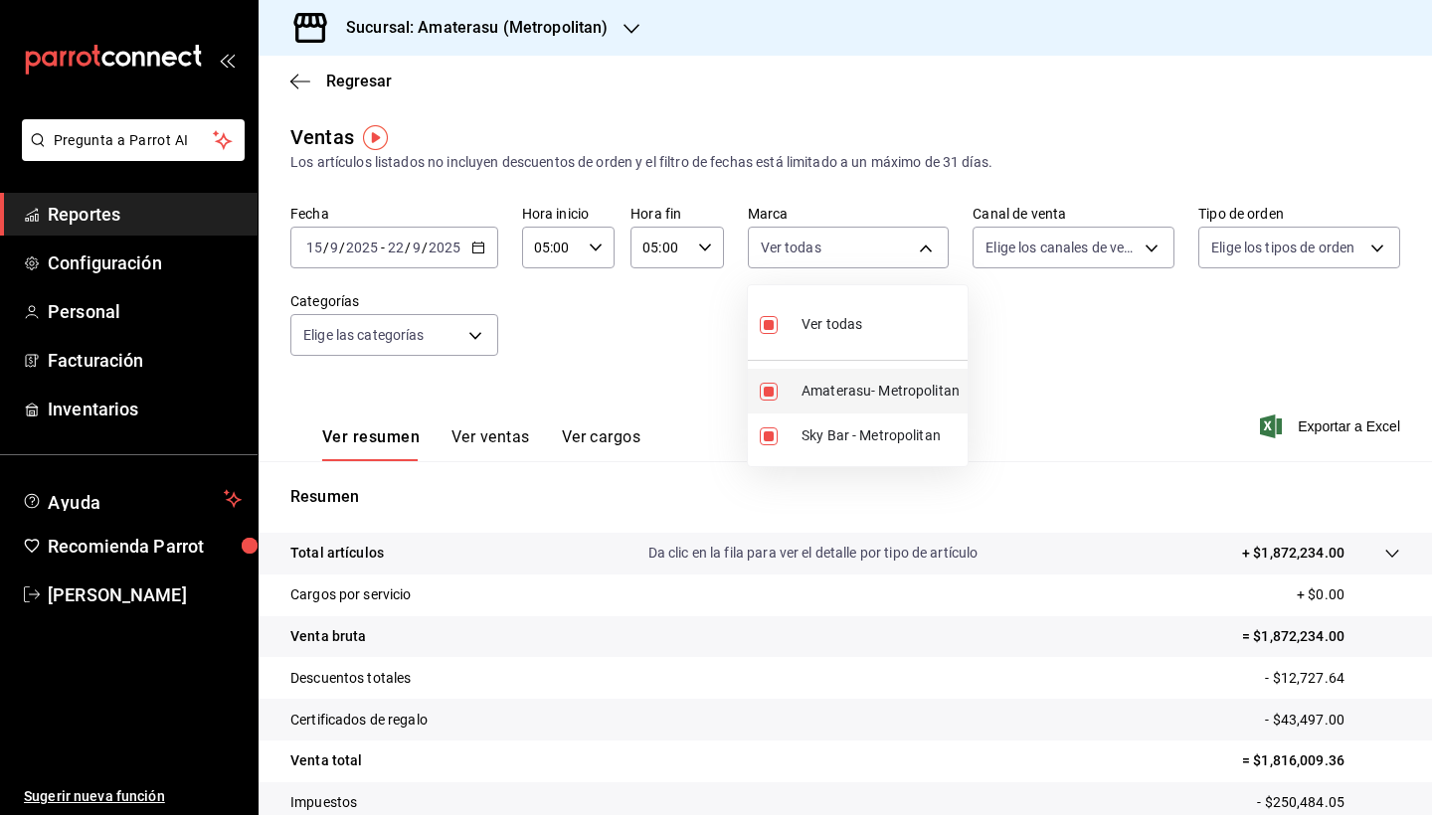
click at [774, 395] on input "checkbox" at bounding box center [769, 392] width 18 height 18
checkbox input "false"
type input "f3afaab8-8c3d-4e49-a299-af9bdf6027b2"
checkbox input "false"
click at [991, 480] on div at bounding box center [716, 407] width 1432 height 815
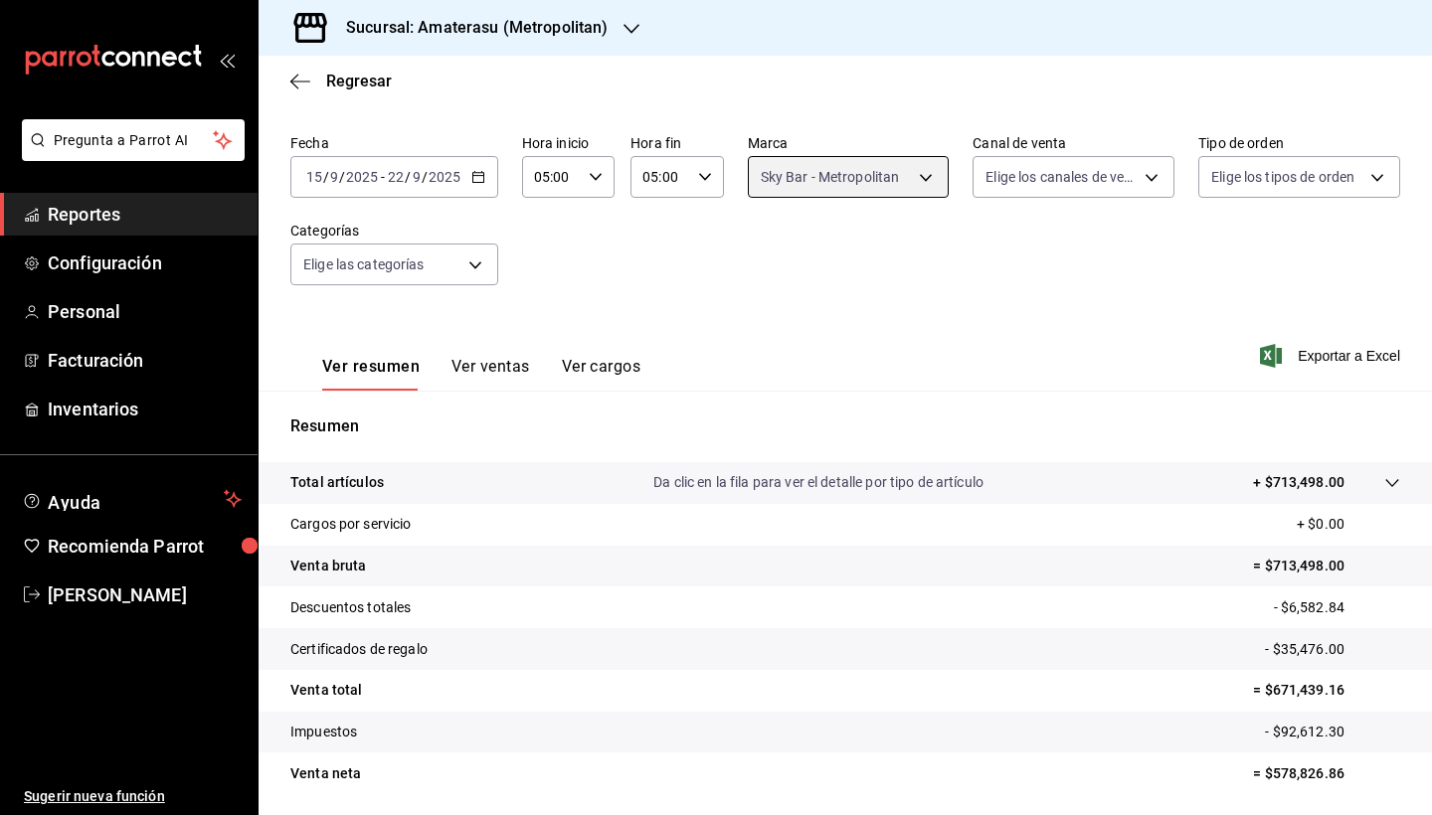
scroll to position [53, 0]
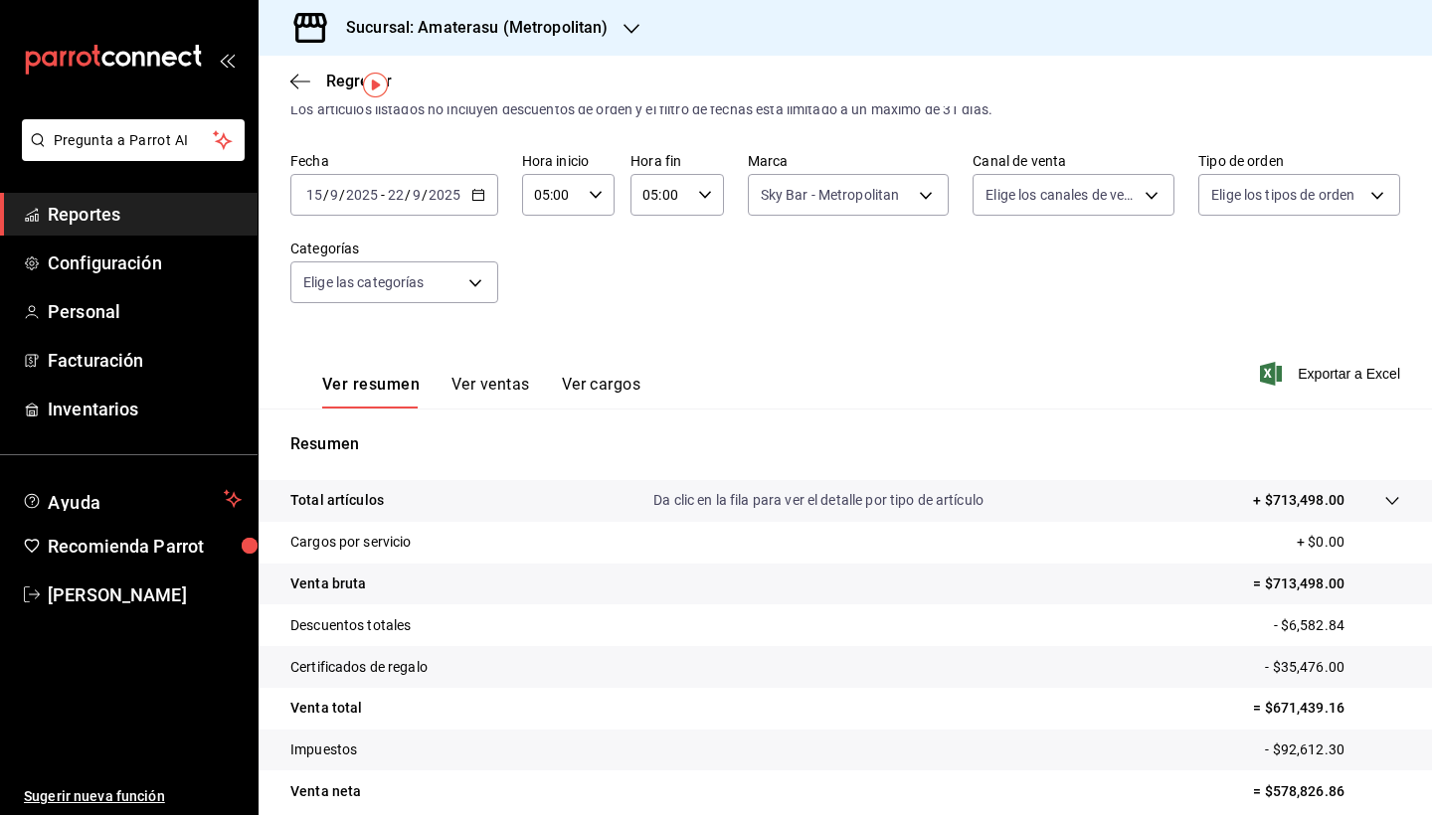
click at [1329, 480] on tr "Total artículos Da clic en la fila para ver el detalle por tipo de artículo + $…" at bounding box center [845, 501] width 1173 height 42
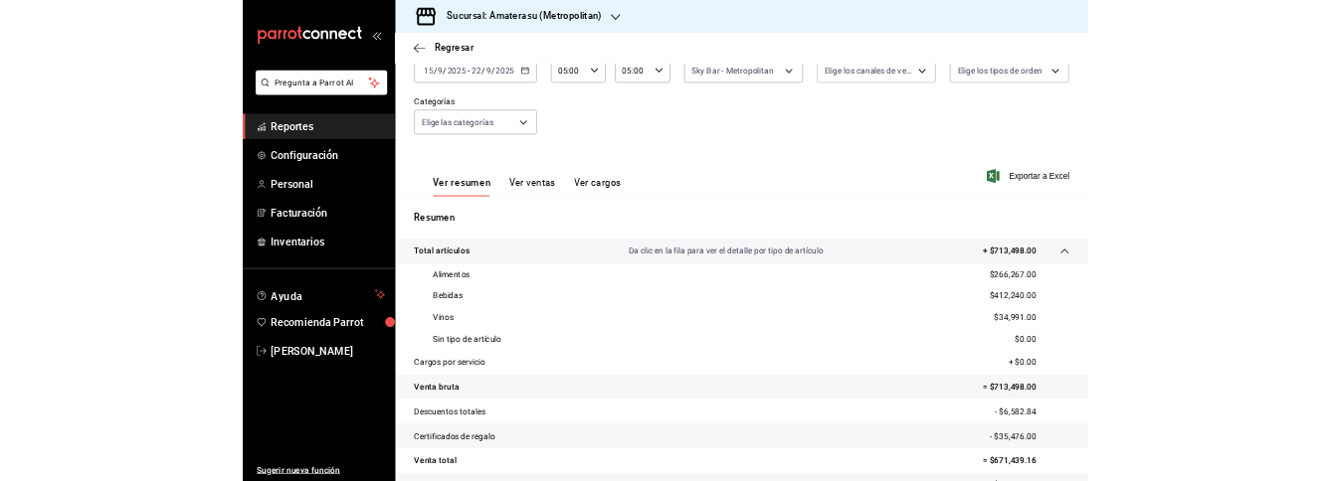
scroll to position [131, 0]
